Goal: Task Accomplishment & Management: Manage account settings

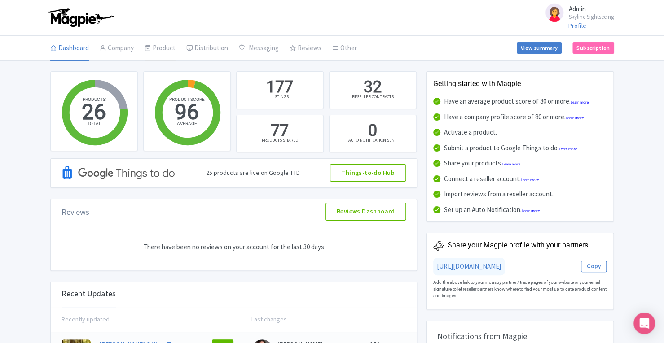
click at [154, 48] on link "Product" at bounding box center [160, 48] width 31 height 25
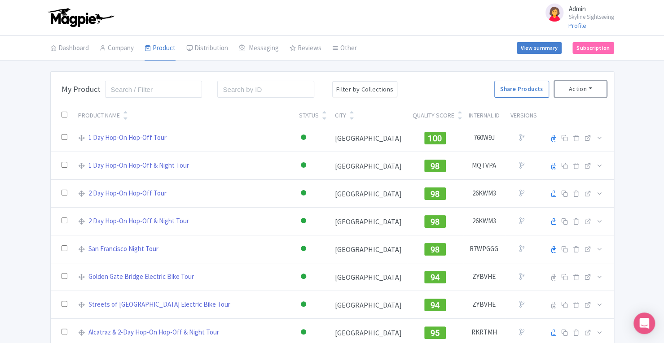
click at [580, 93] on button "Action" at bounding box center [581, 89] width 52 height 17
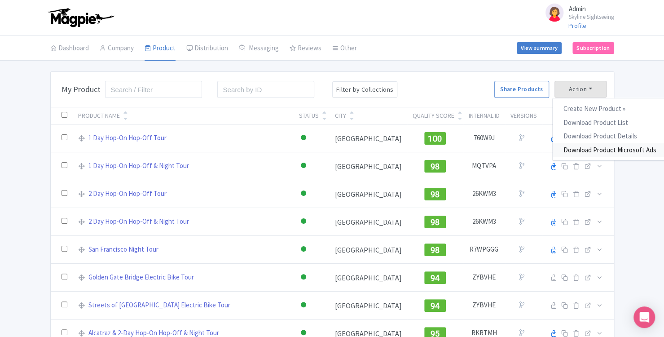
click at [582, 150] on link "Download Product Microsoft Ads" at bounding box center [610, 150] width 114 height 14
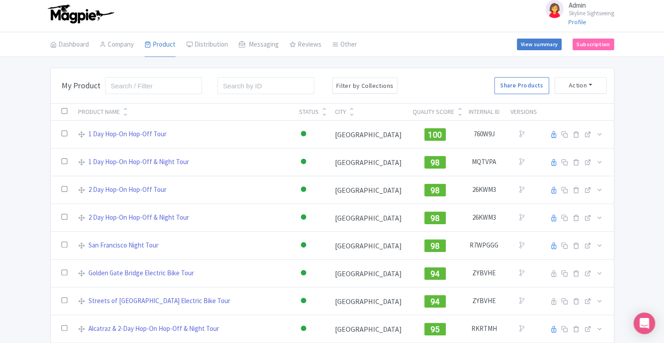
scroll to position [8, 0]
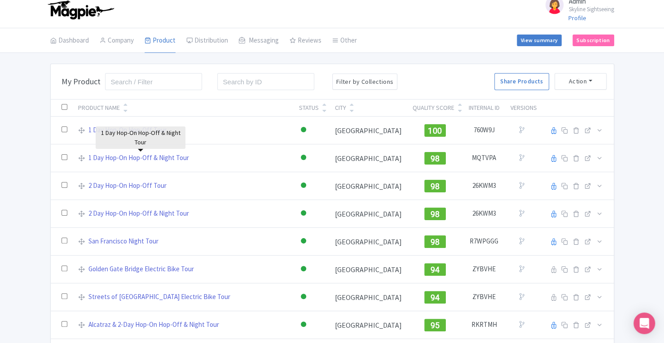
click at [134, 161] on link "1 Day Hop-On Hop-Off & Night Tour" at bounding box center [138, 158] width 101 height 10
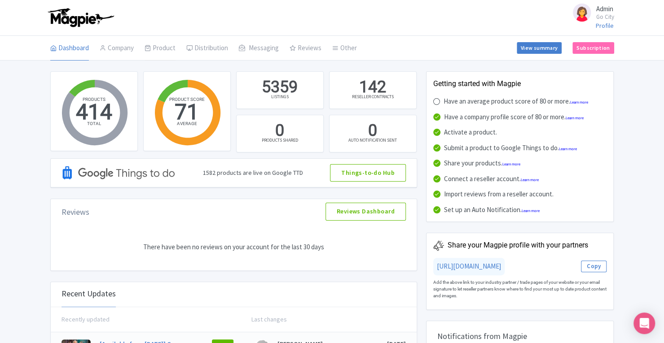
click at [166, 49] on link "Product" at bounding box center [160, 48] width 31 height 25
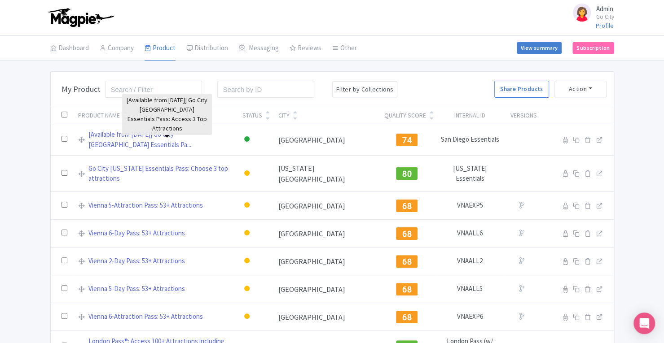
click at [153, 132] on link "[Available from 4 August] Go City San Diego Essentials Pa..." at bounding box center [160, 140] width 144 height 20
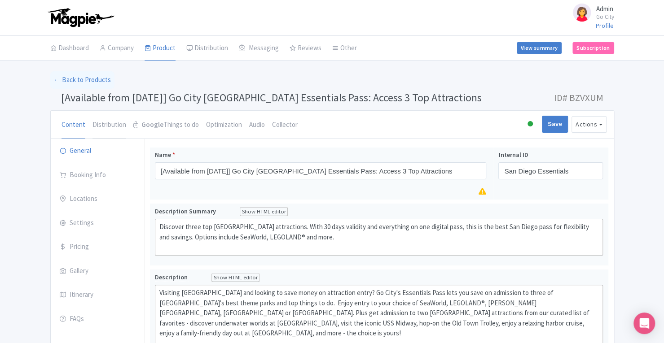
click at [111, 129] on link "Distribution" at bounding box center [109, 125] width 34 height 29
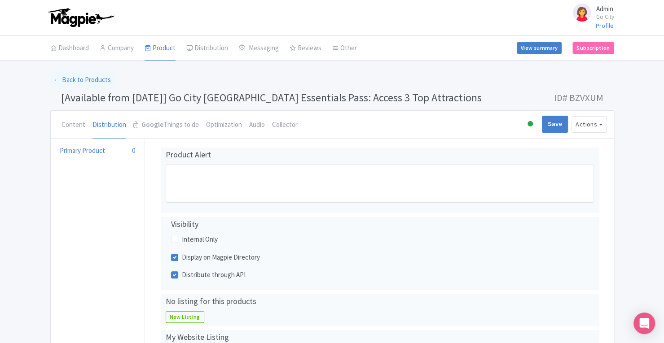
click at [161, 51] on link "Product" at bounding box center [160, 48] width 31 height 25
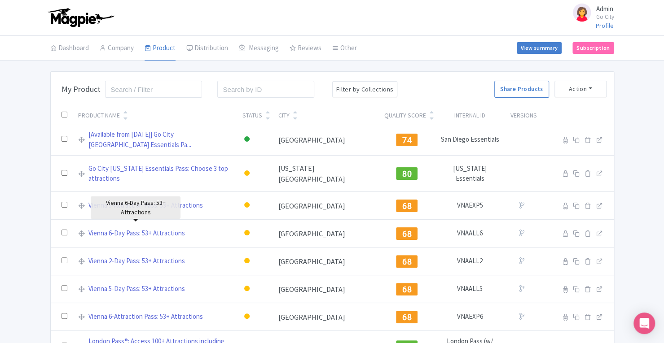
click at [153, 230] on link "Vienna 6-Day Pass: 53+ Attractions" at bounding box center [136, 234] width 97 height 10
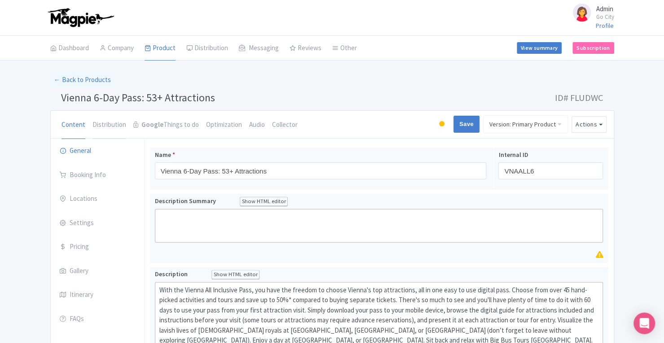
click at [106, 124] on link "Distribution" at bounding box center [109, 125] width 34 height 29
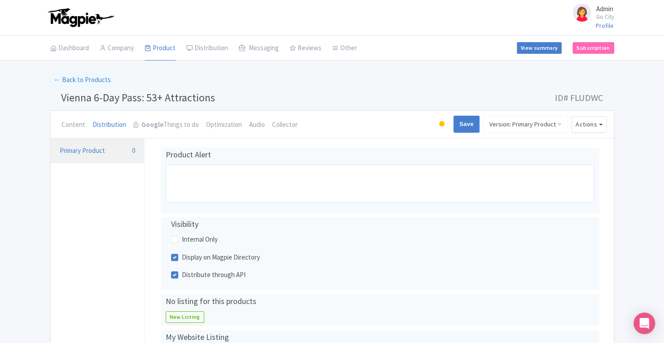
click at [98, 152] on link "Primary Product 0" at bounding box center [97, 151] width 93 height 25
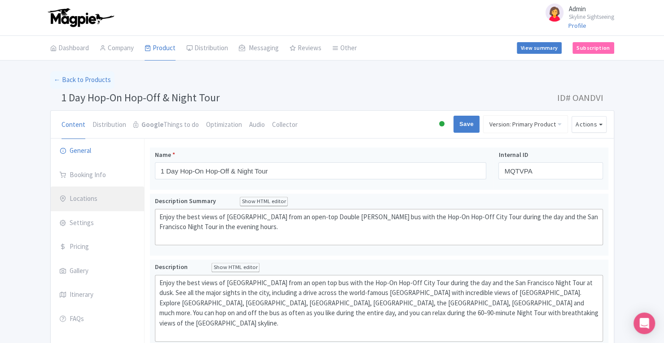
click at [83, 205] on link "Locations" at bounding box center [97, 199] width 93 height 25
